Goal: Task Accomplishment & Management: Manage account settings

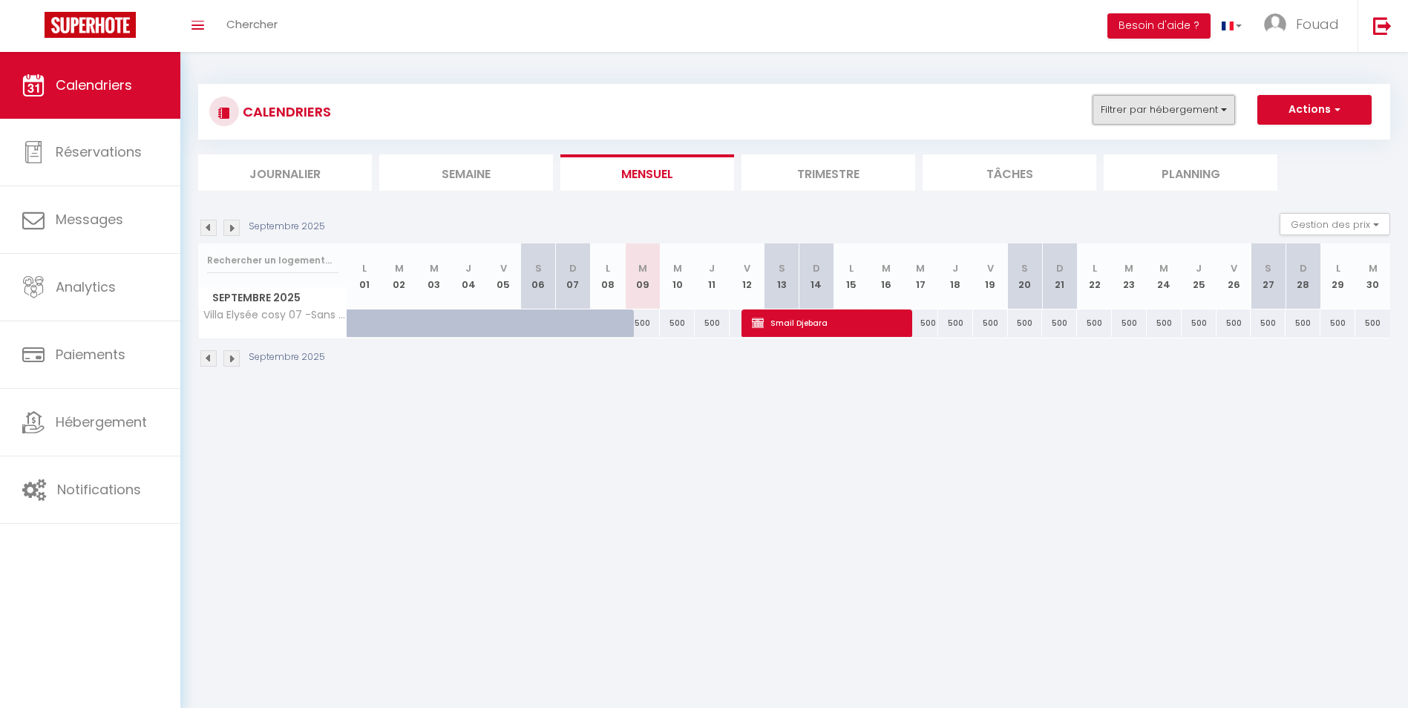
click at [1220, 112] on button "Filtrer par hébergement" at bounding box center [1163, 110] width 142 height 30
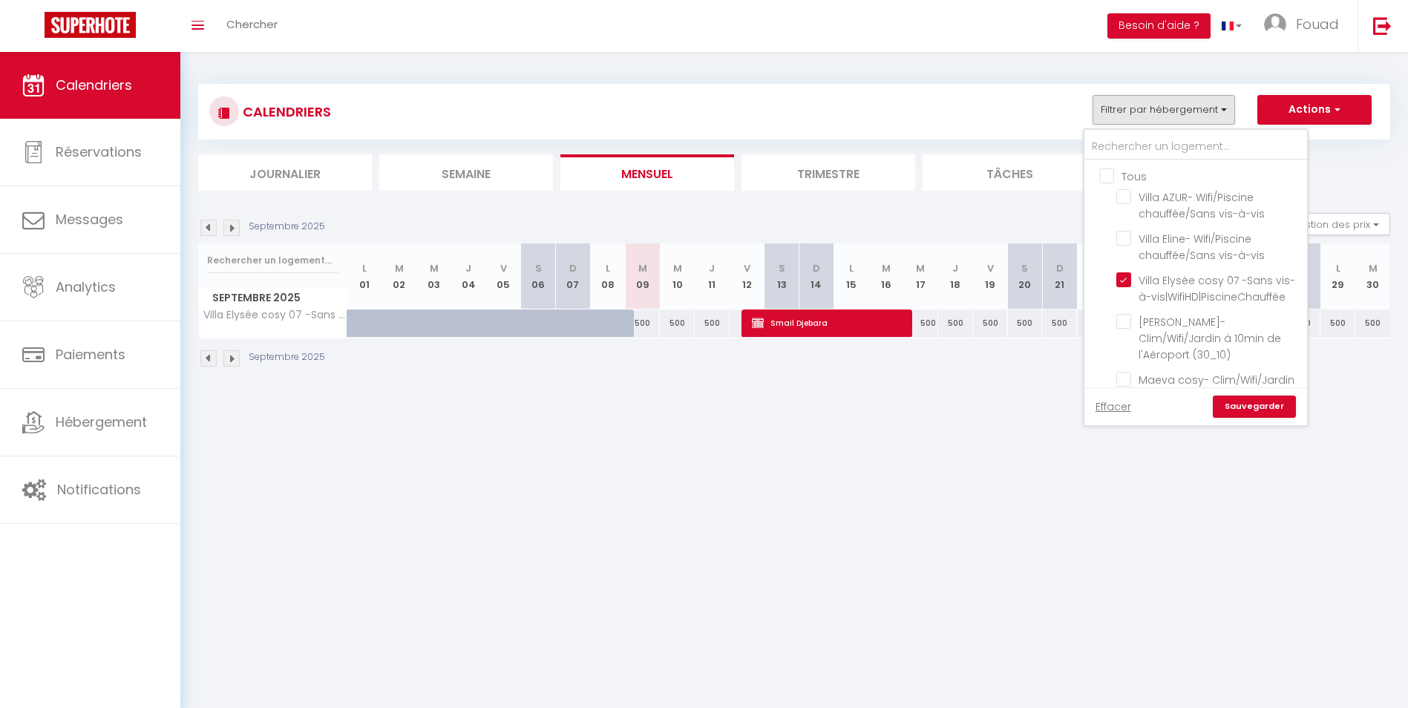
click at [1098, 171] on ul "Tous Villa AZUR- Wifi/Piscine chauffée/Sans vis-à-vis [GEOGRAPHIC_DATA]- Wifi/P…" at bounding box center [1195, 545] width 223 height 770
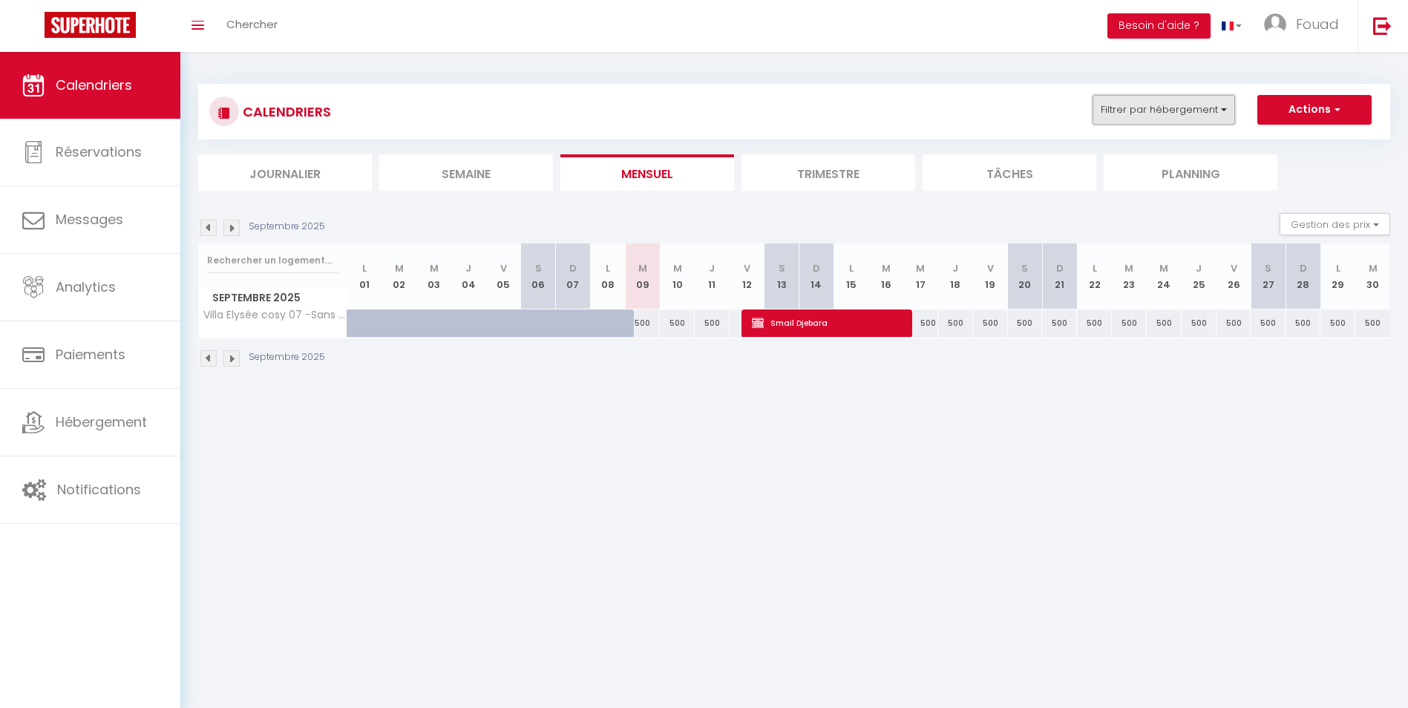
click at [1157, 111] on button "Filtrer par hébergement" at bounding box center [1163, 110] width 142 height 30
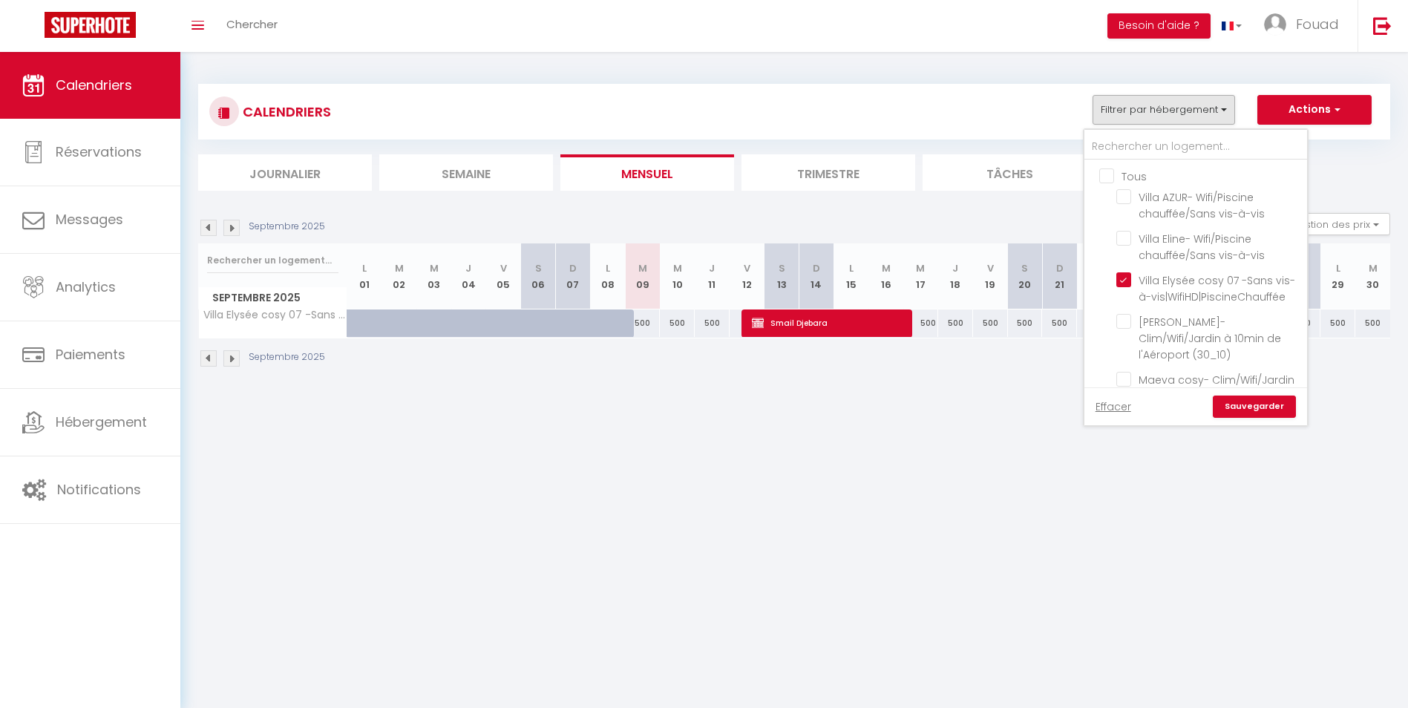
click at [1105, 180] on input "Tous" at bounding box center [1210, 175] width 223 height 15
checkbox input "true"
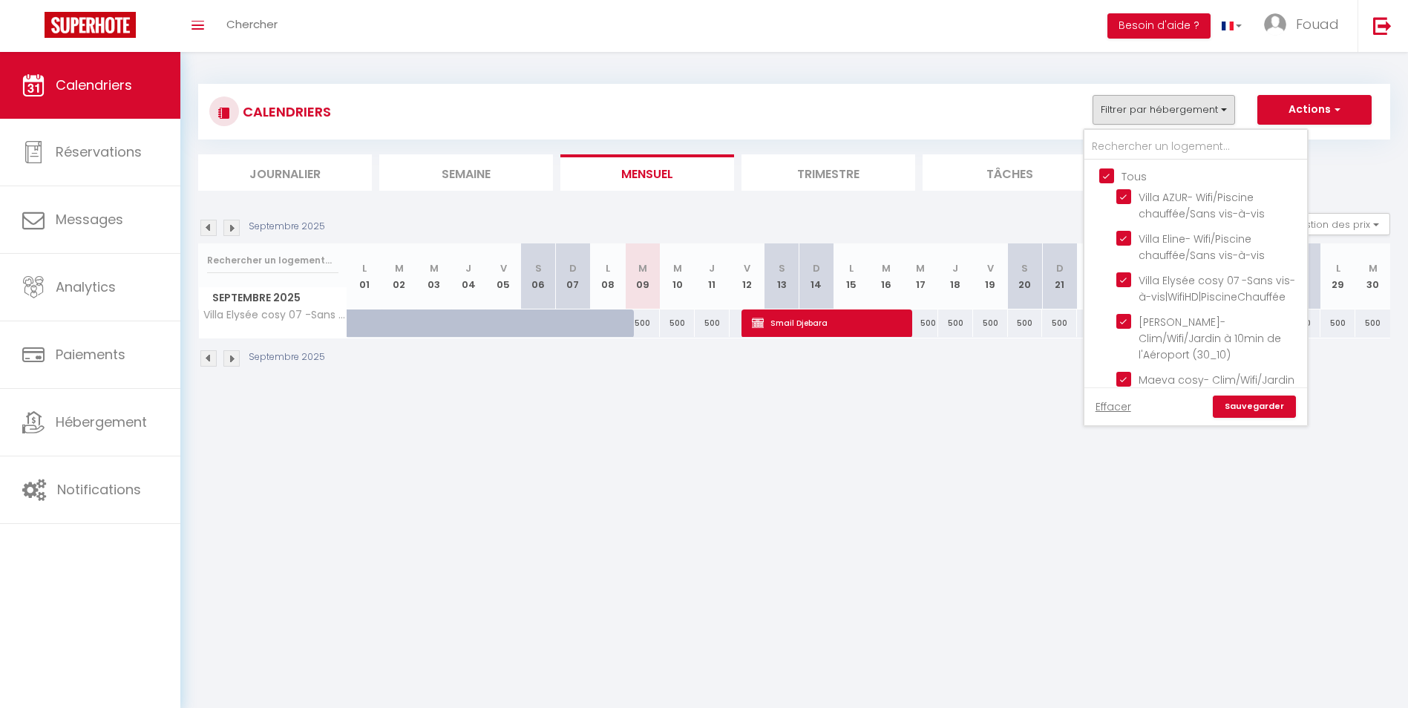
checkbox input "true"
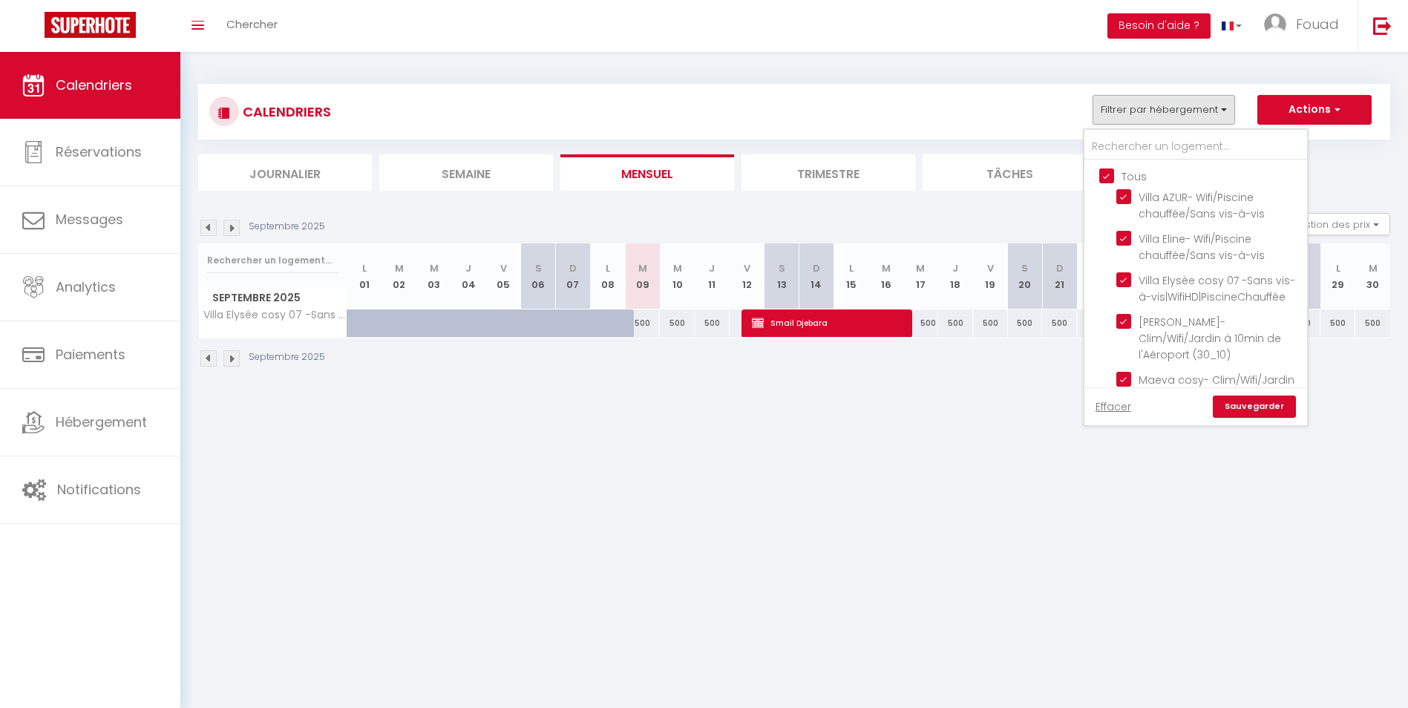
checkbox input "true"
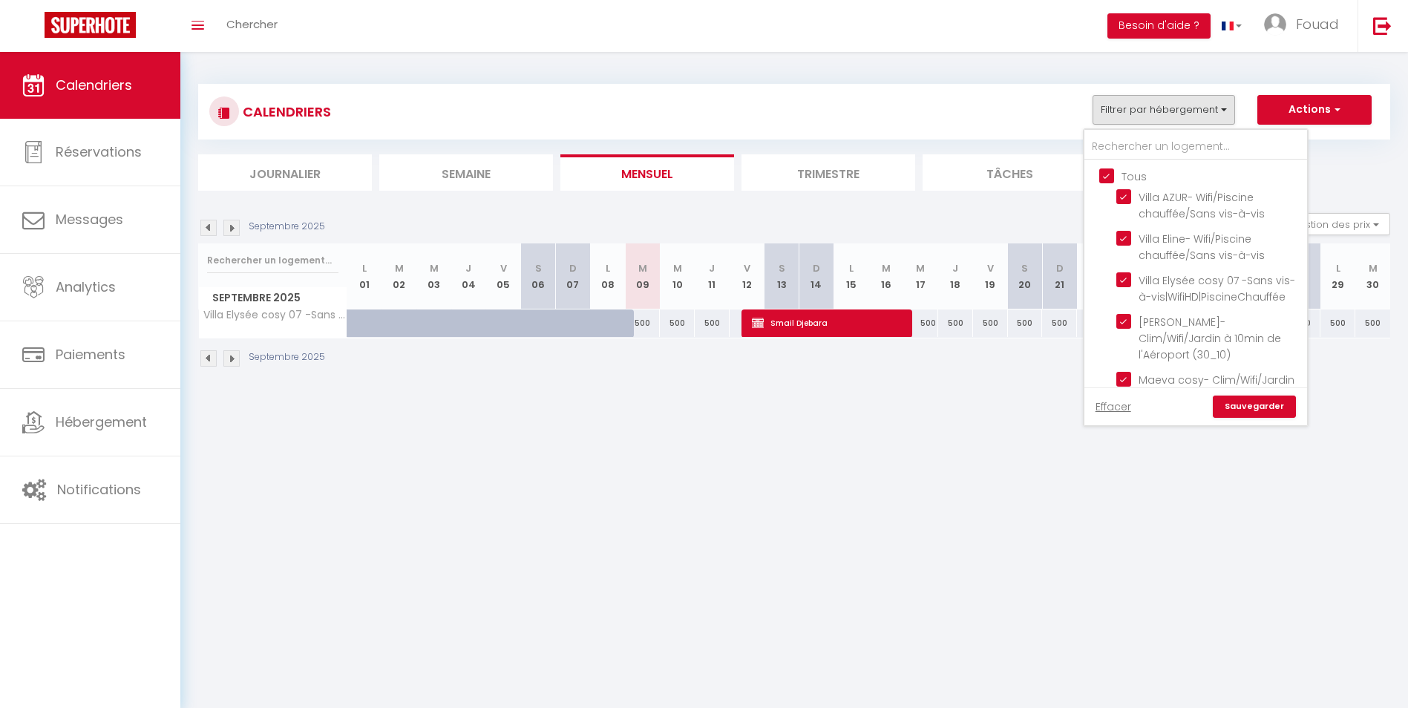
checkbox input "true"
click at [1273, 410] on link "Sauvegarder" at bounding box center [1254, 407] width 83 height 22
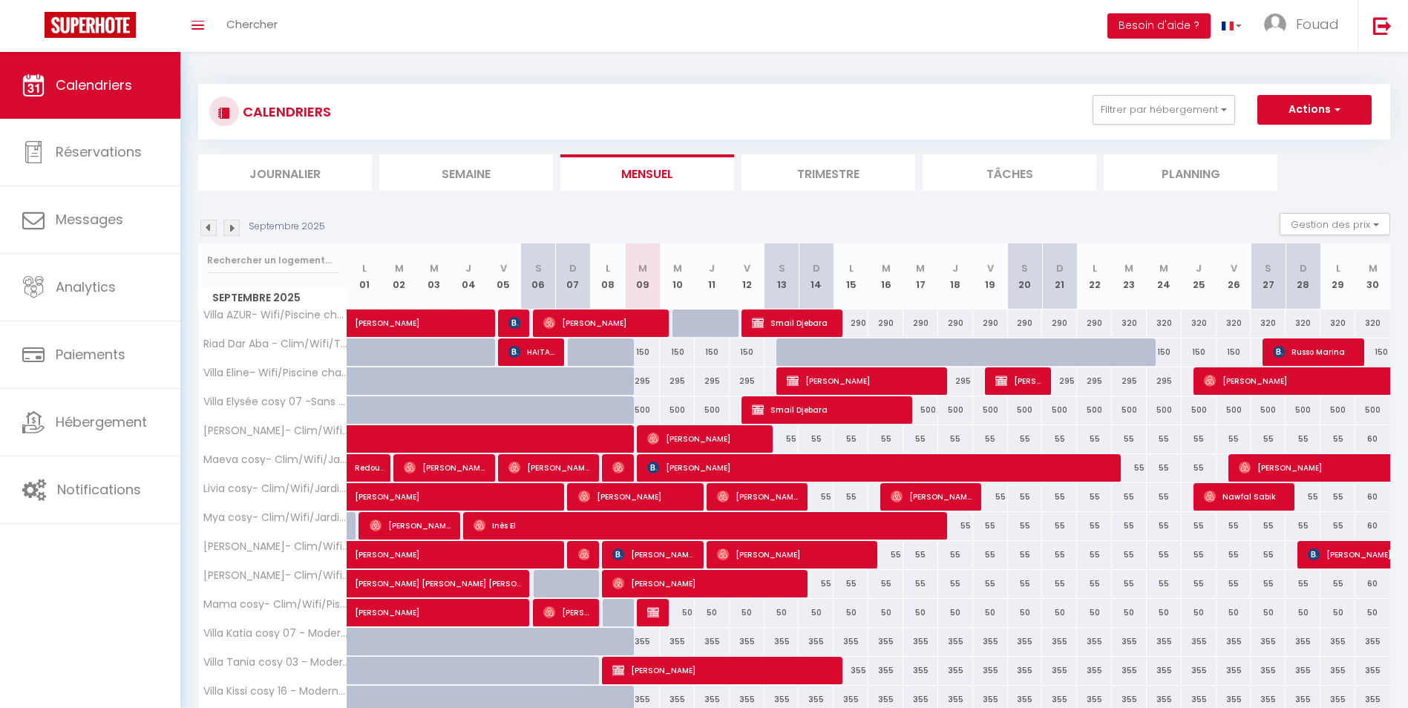
click at [205, 227] on img at bounding box center [208, 228] width 16 height 16
select select
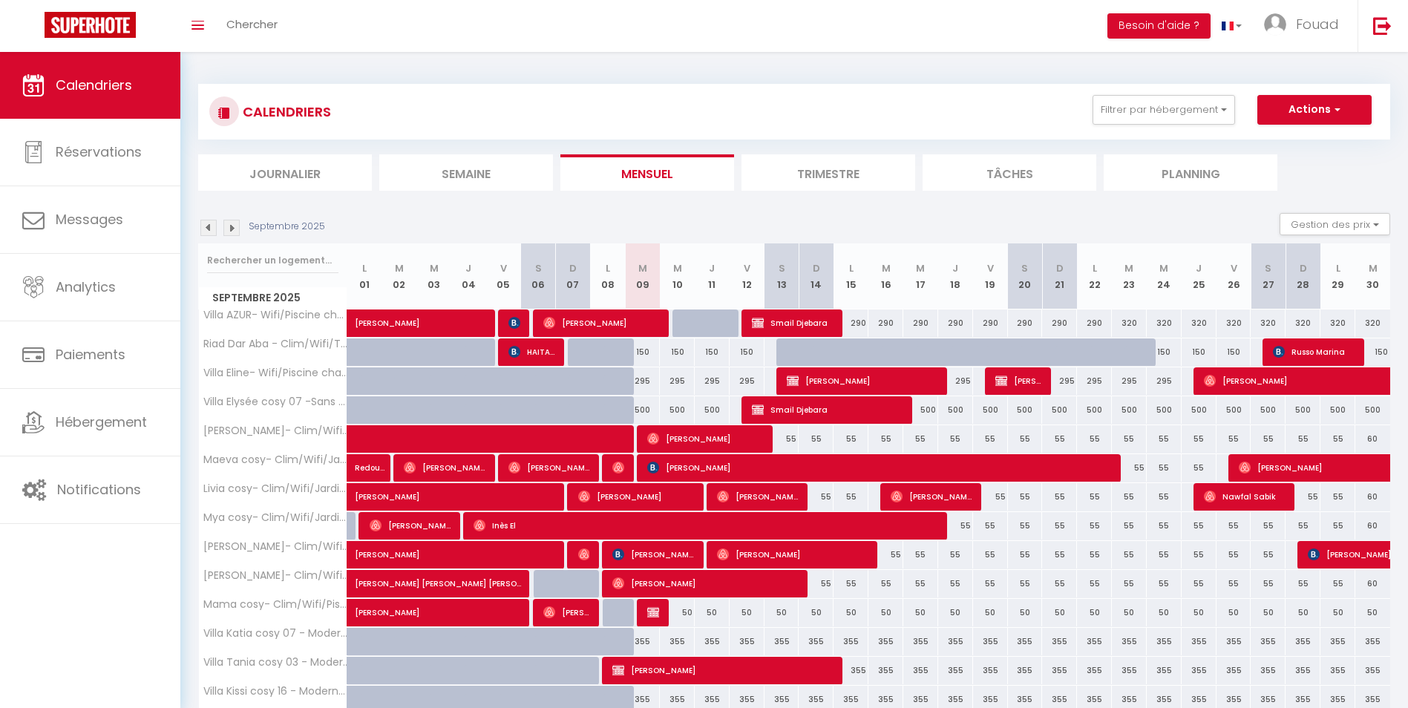
select select
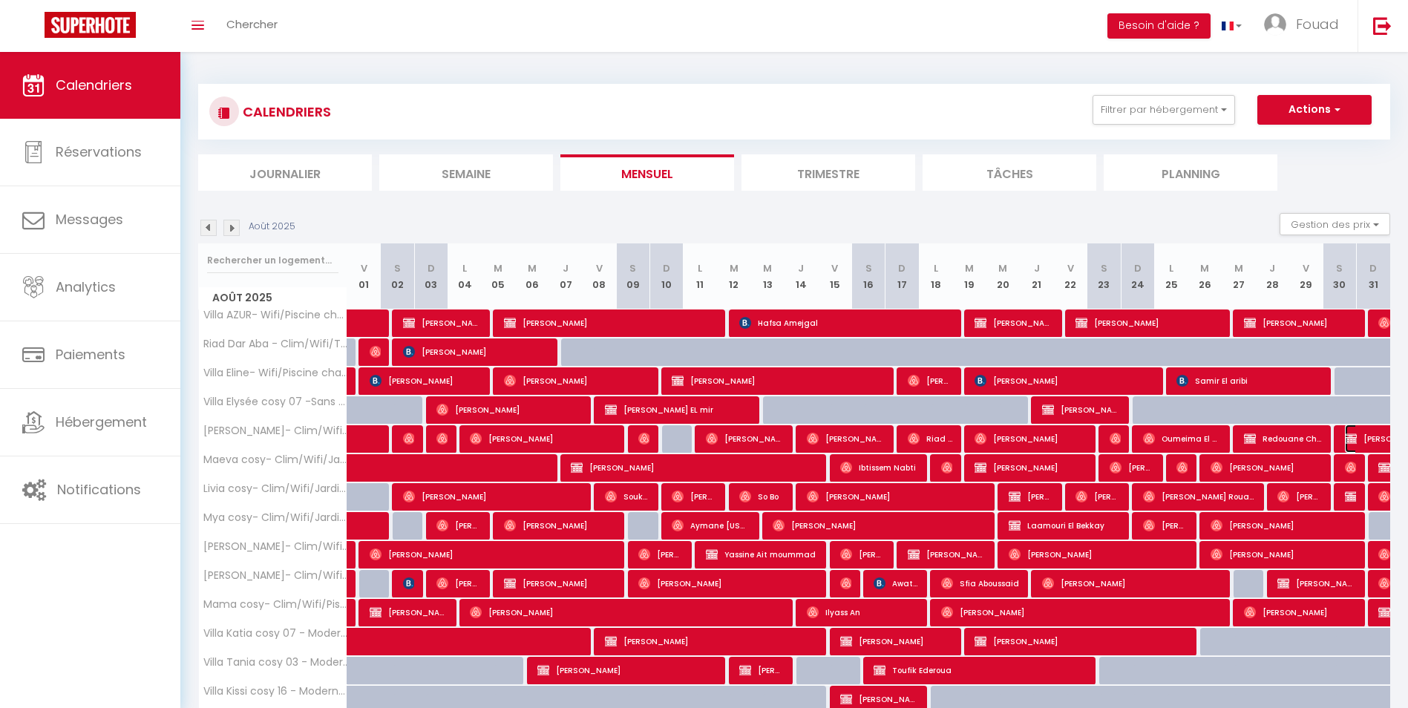
click at [1356, 436] on img at bounding box center [1351, 439] width 12 height 12
select select "OK"
select select "KO"
select select "1"
select select "0"
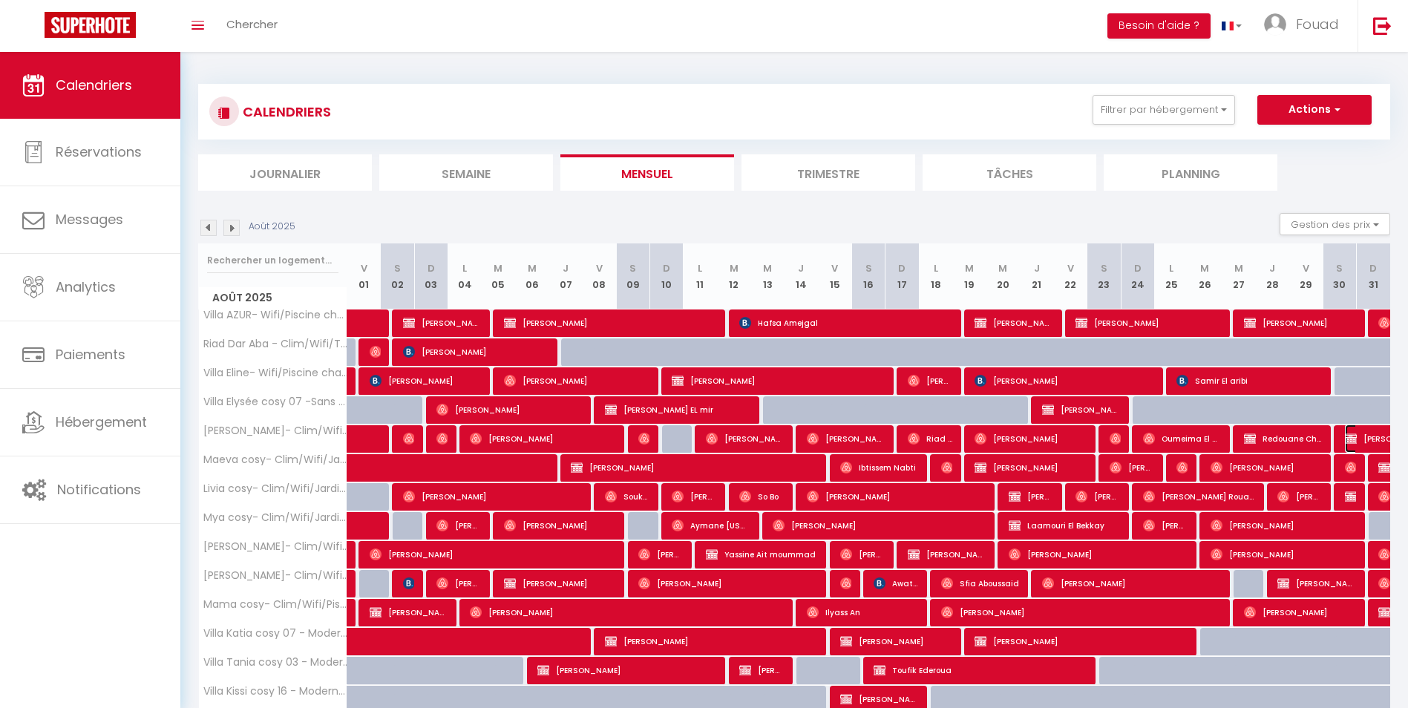
select select "1"
select select
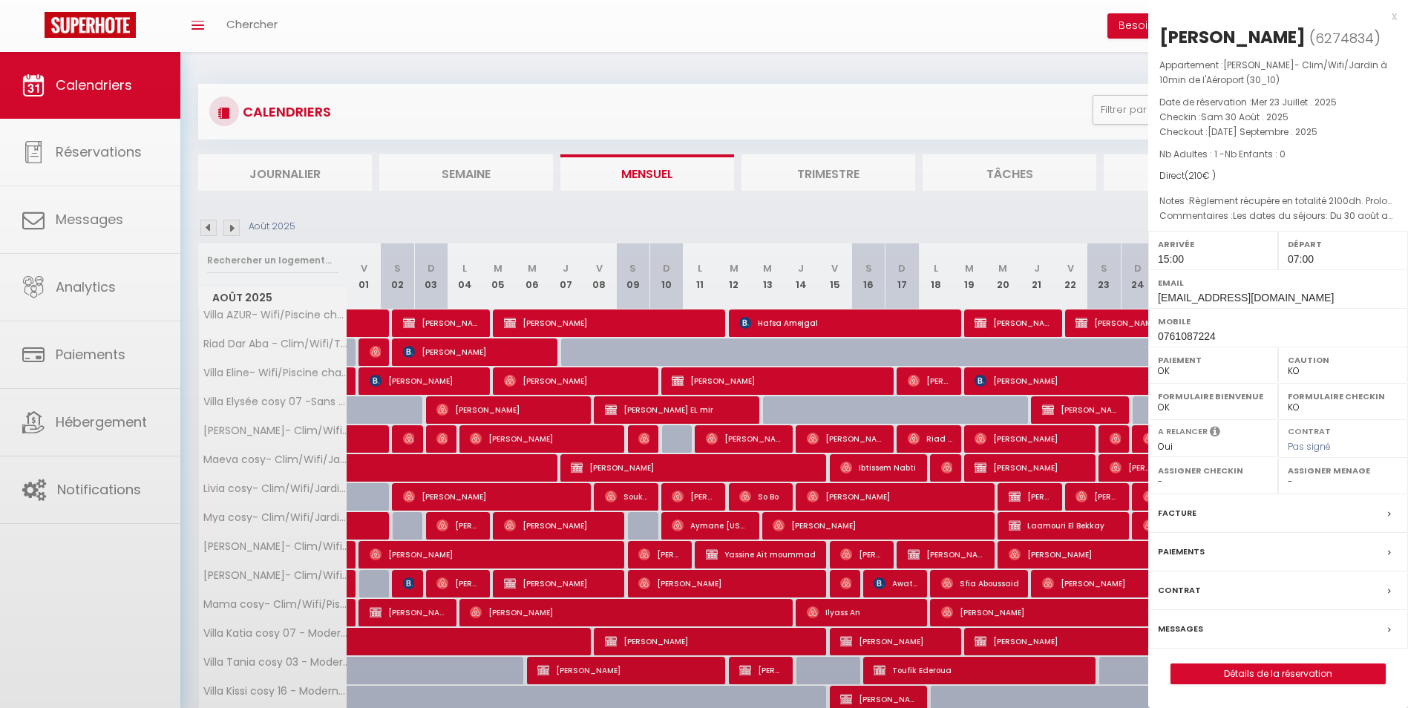
select select "34495"
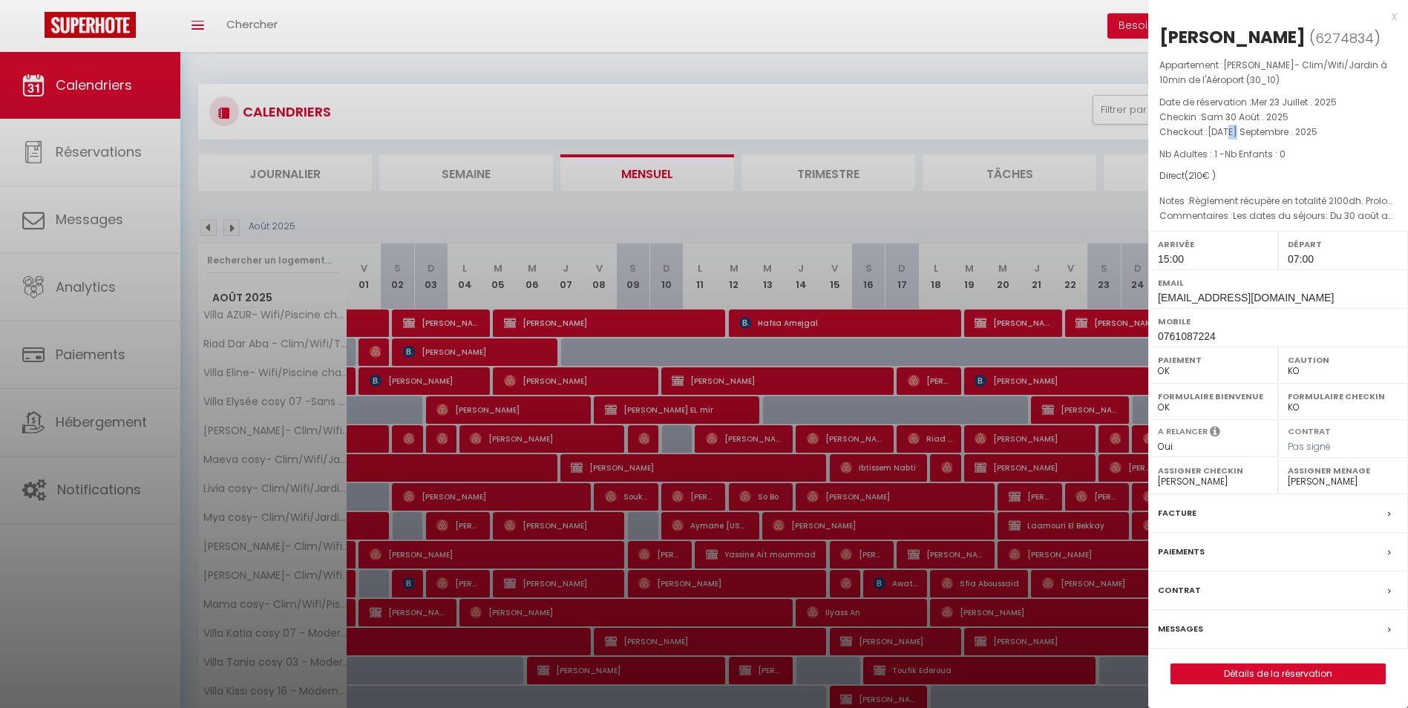
drag, startPoint x: 1237, startPoint y: 128, endPoint x: 1228, endPoint y: 128, distance: 8.9
click at [1228, 128] on span "[DATE] Septembre . 2025" at bounding box center [1262, 131] width 110 height 13
click at [1299, 669] on link "Détails de la réservation" at bounding box center [1278, 673] width 214 height 19
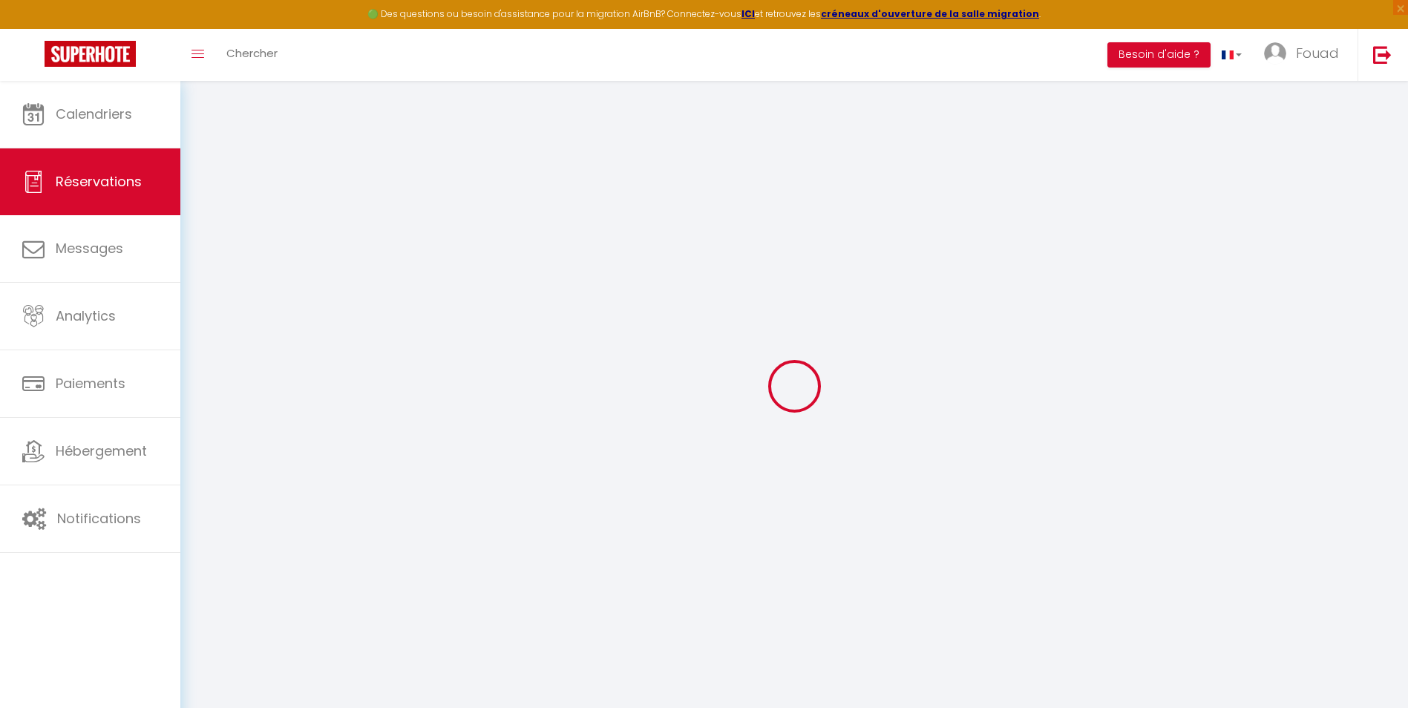
select select
checkbox input "false"
select select
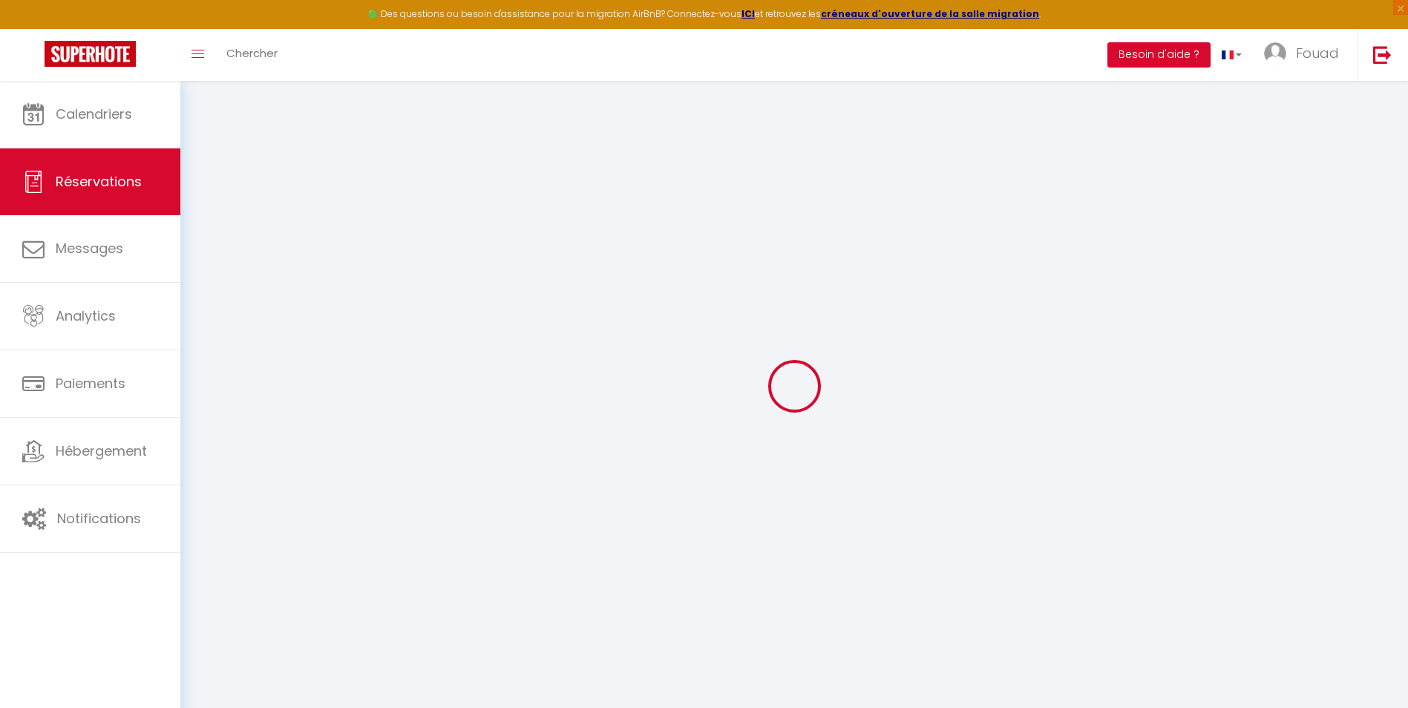
select select
checkbox input "false"
type textarea "Les dates du séjours: Du 30 août au 06 septembre 2025 (07nuitée) - Prix par nui…"
type textarea "Règlement récupère en totalité 2100dh. Prolongation de la cliente du 06 au 09se…"
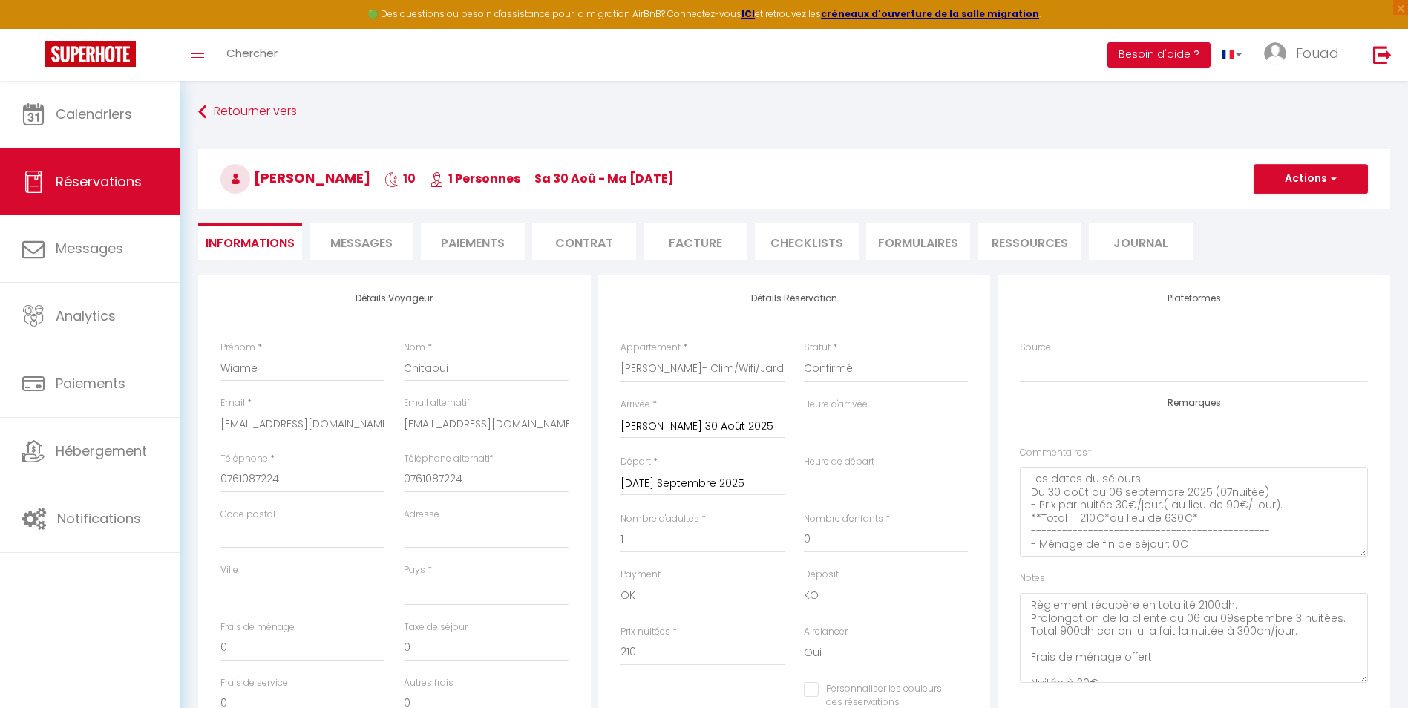
select select
checkbox input "false"
select select
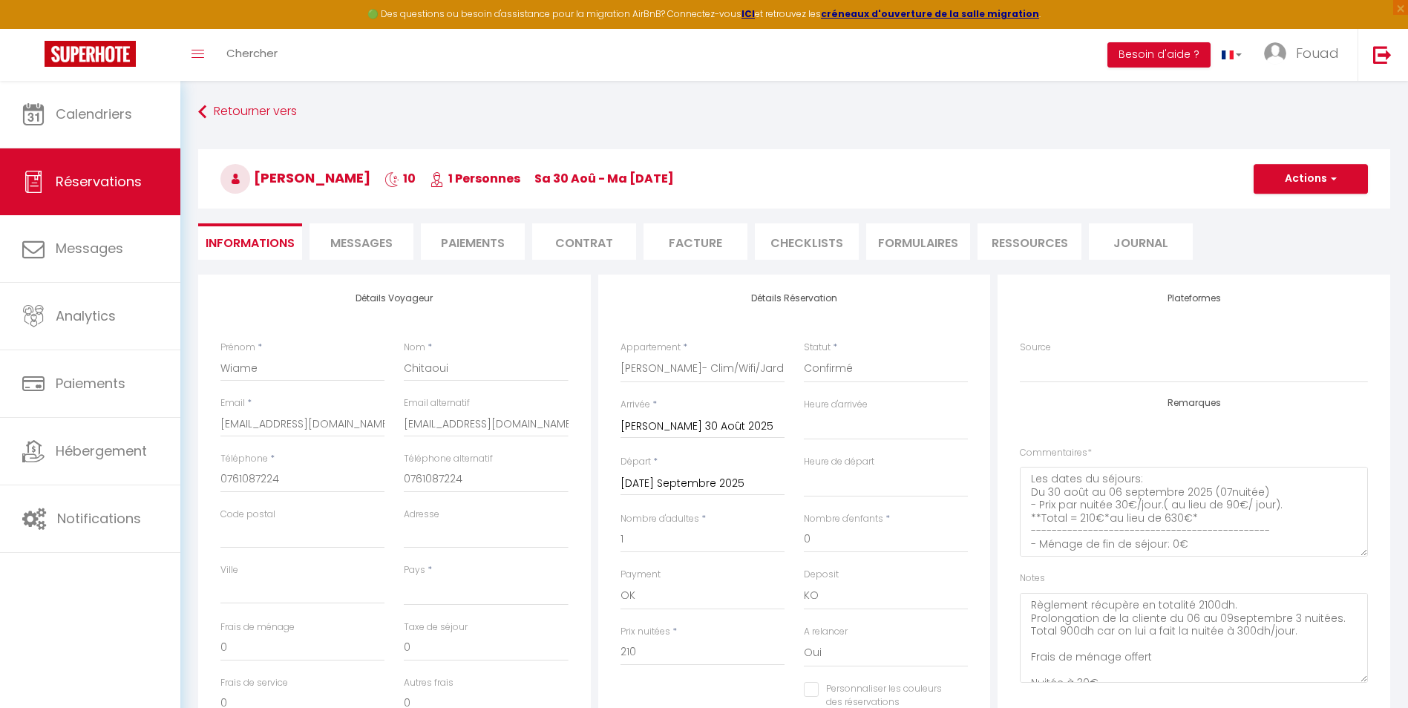
checkbox input "false"
select select "15:00"
select select "07:00"
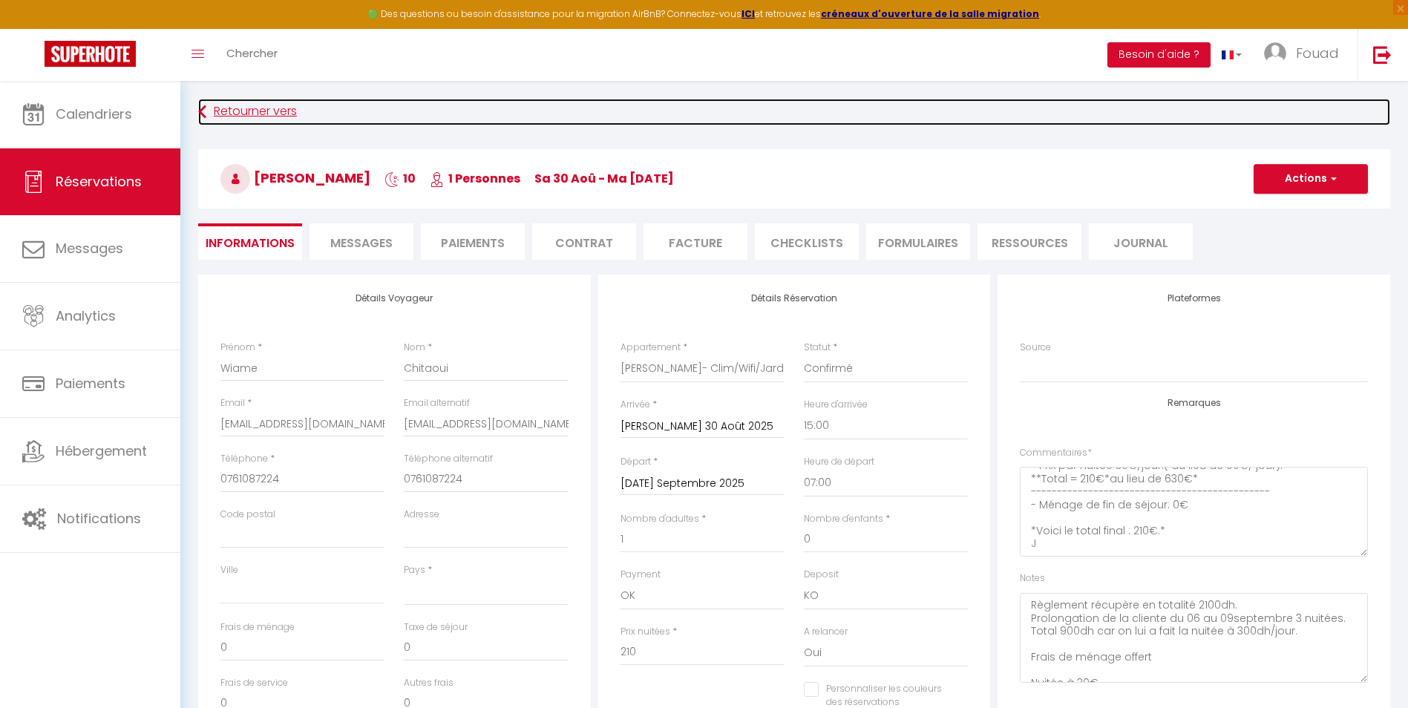
click at [227, 119] on link "Retourner vers" at bounding box center [794, 112] width 1192 height 27
